Goal: Task Accomplishment & Management: Manage account settings

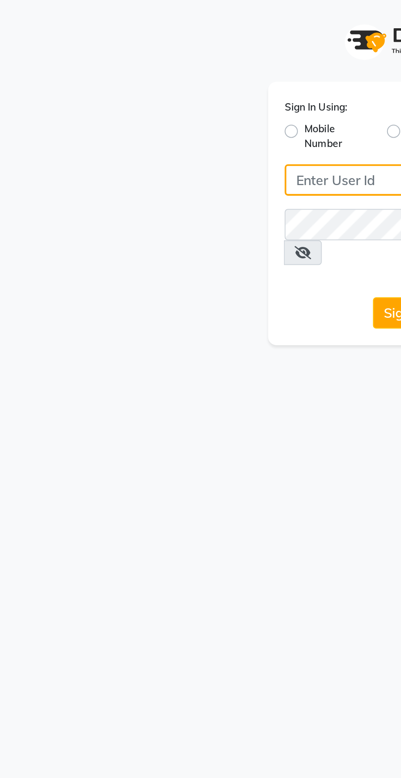
click at [171, 88] on input "Username" at bounding box center [200, 89] width 119 height 16
type input "sevensalon"
click at [185, 147] on button "Sign In" at bounding box center [200, 155] width 31 height 16
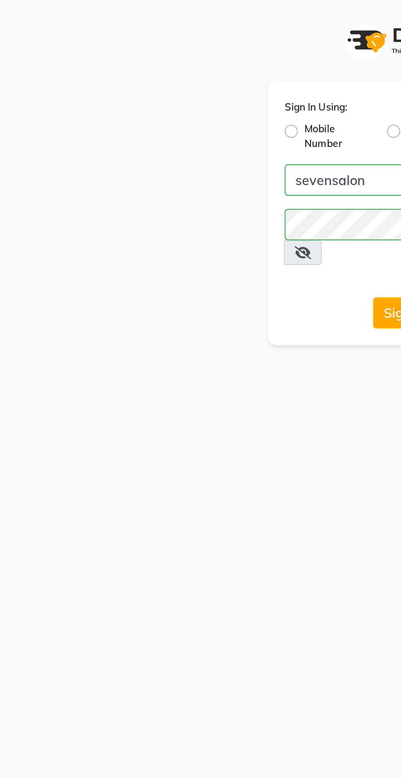
click at [197, 147] on button "Sign In" at bounding box center [200, 155] width 31 height 16
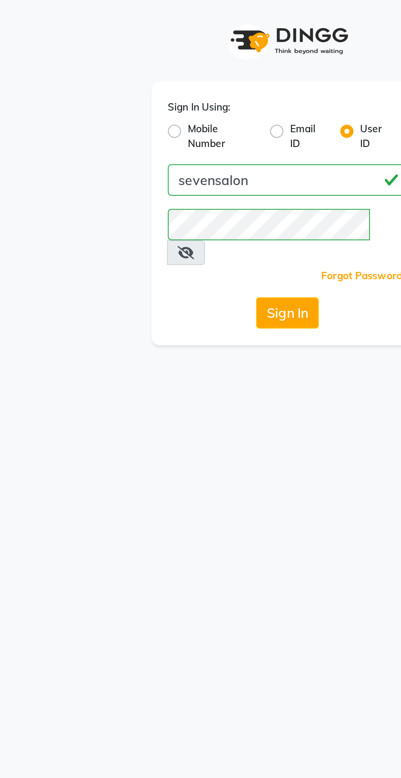
click at [202, 147] on button "Sign In" at bounding box center [200, 155] width 31 height 16
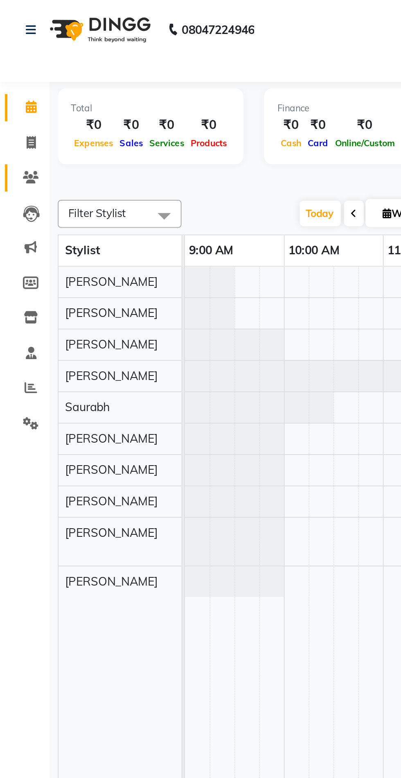
click at [19, 87] on span at bounding box center [15, 88] width 14 height 9
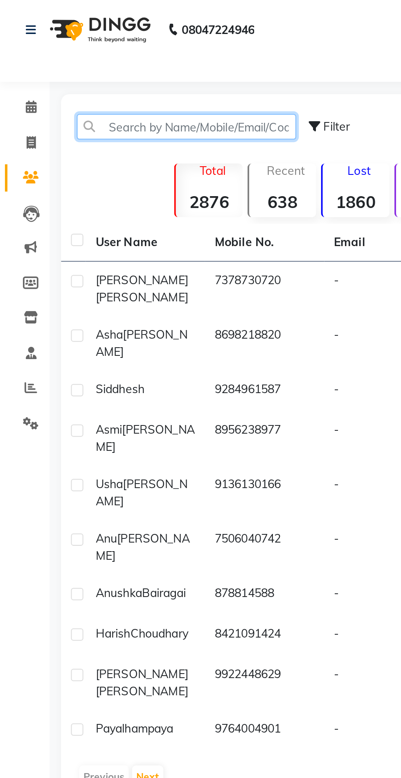
click at [104, 62] on input "text" at bounding box center [92, 63] width 109 height 13
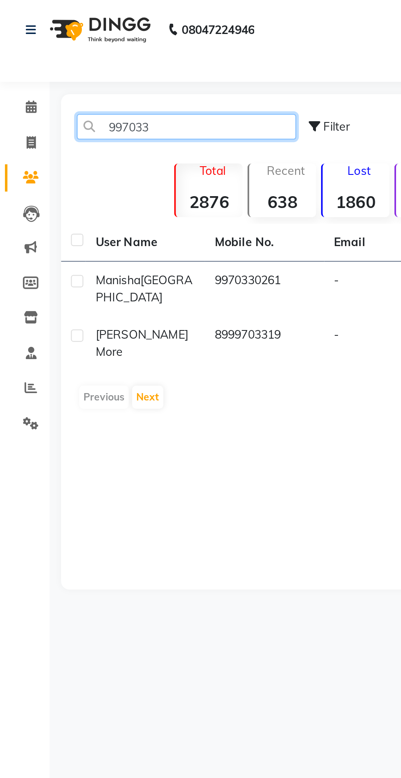
type input "997033"
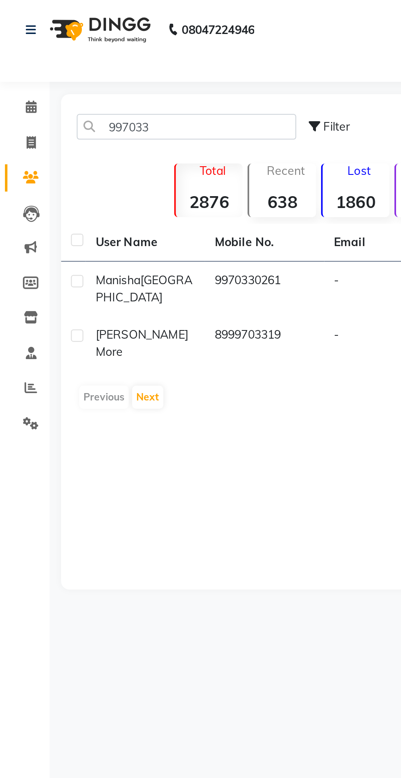
click at [152, 144] on td "9970330261" at bounding box center [131, 143] width 59 height 27
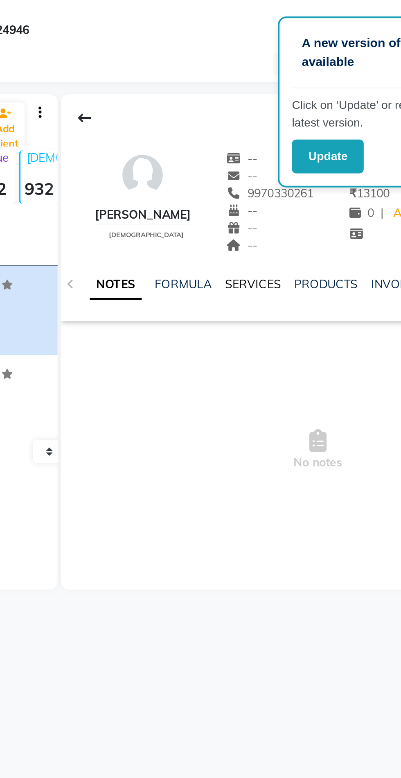
click at [233, 143] on link "SERVICES" at bounding box center [238, 140] width 28 height 7
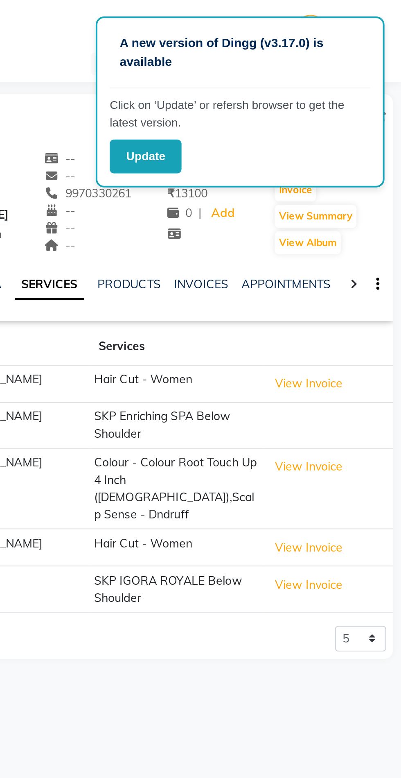
click at [367, 232] on button "View Invoice" at bounding box center [355, 231] width 41 height 13
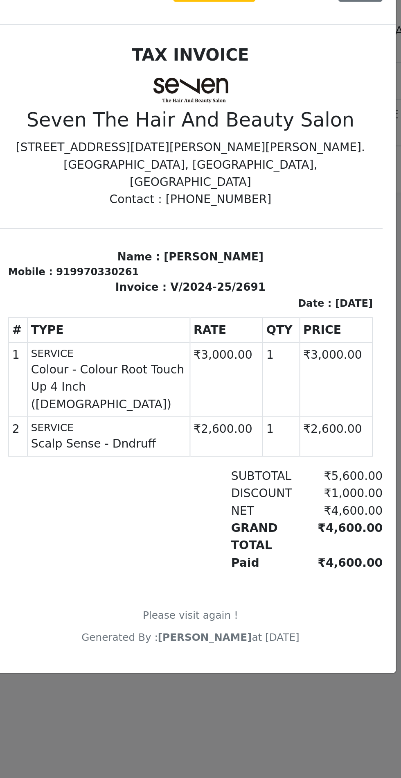
click at [290, 232] on button "Close" at bounding box center [285, 225] width 22 height 13
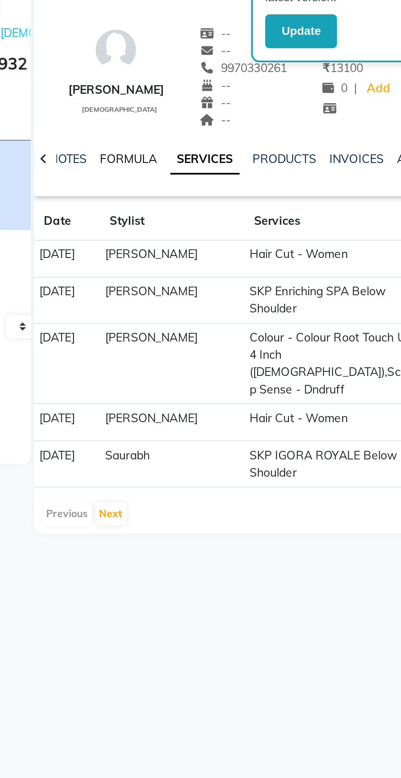
click at [190, 139] on link "FORMULA" at bounding box center [189, 140] width 28 height 7
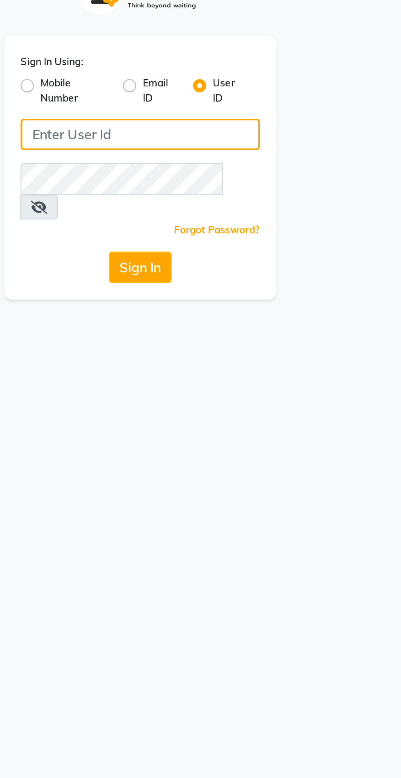
click at [205, 91] on input "Username" at bounding box center [200, 89] width 119 height 16
type input "sevensalon"
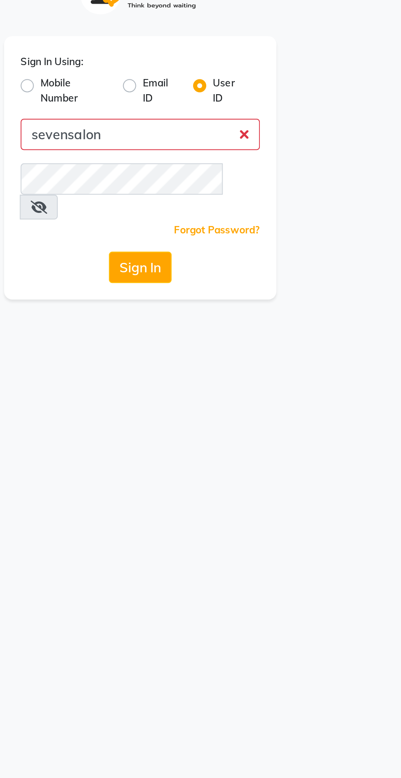
click at [185, 147] on button "Sign In" at bounding box center [200, 155] width 31 height 16
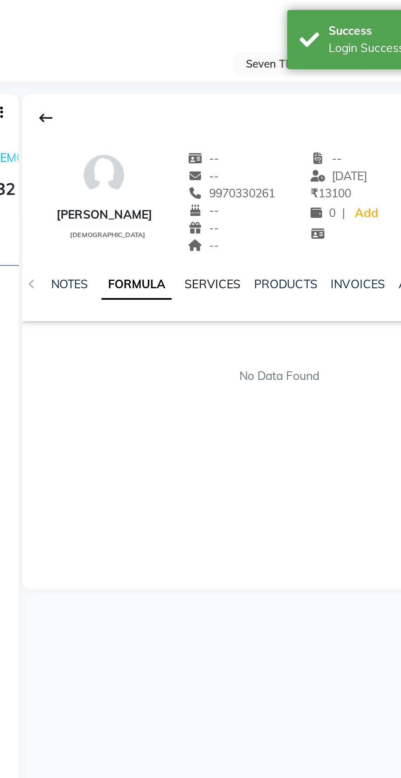
click at [237, 140] on link "SERVICES" at bounding box center [237, 140] width 28 height 7
